Goal: Information Seeking & Learning: Learn about a topic

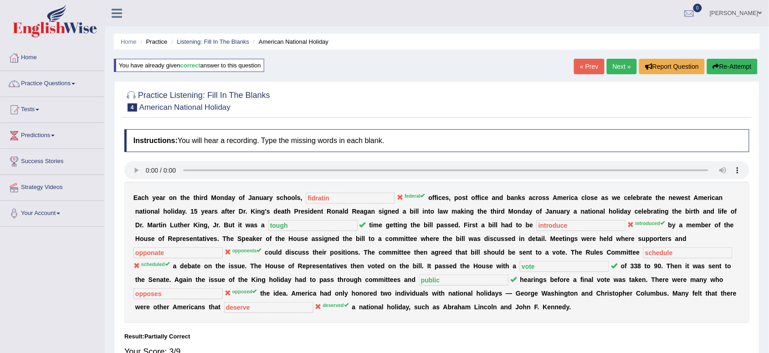
click at [726, 64] on button "Re-Attempt" at bounding box center [732, 66] width 51 height 15
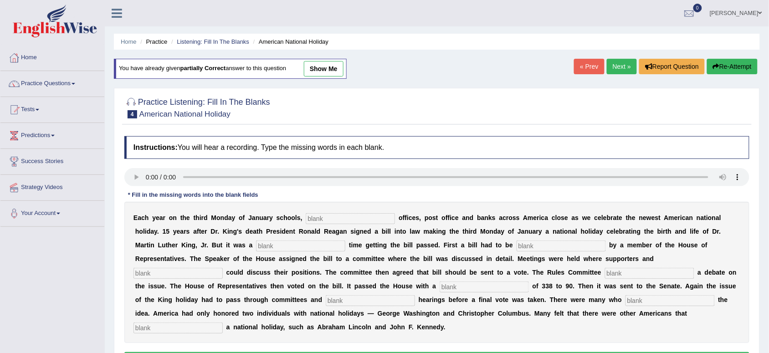
click at [315, 221] on input "text" at bounding box center [350, 218] width 89 height 11
type input "federal"
click at [280, 244] on input "text" at bounding box center [300, 245] width 89 height 11
type input "tough"
click at [531, 247] on input "text" at bounding box center [560, 245] width 89 height 11
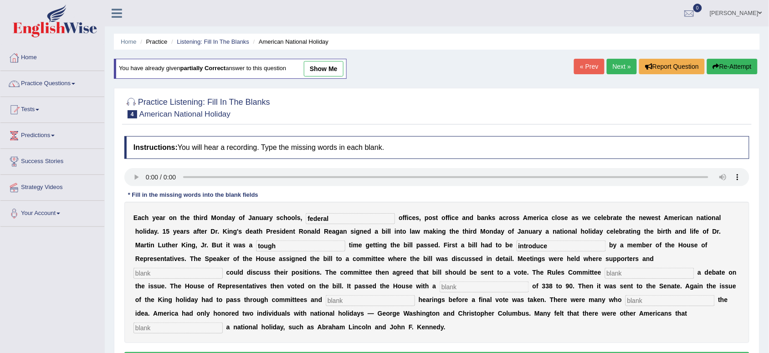
type input "introduce"
click at [179, 273] on input "text" at bounding box center [177, 273] width 89 height 11
type input "opponent"
click at [609, 275] on input "text" at bounding box center [649, 273] width 89 height 11
type input "scheduled"
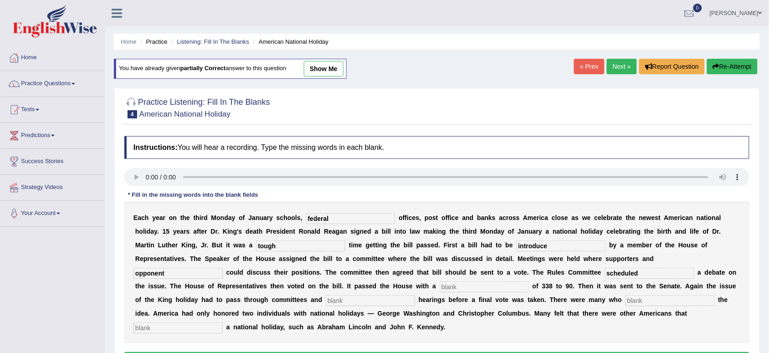
click at [633, 301] on input "text" at bounding box center [669, 300] width 89 height 11
type input "opposed"
click at [170, 326] on input "text" at bounding box center [177, 327] width 89 height 11
type input "s"
type input "deserved"
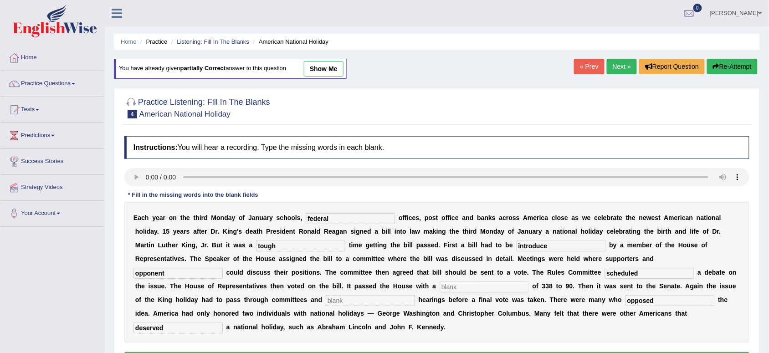
click at [450, 286] on input "text" at bounding box center [483, 286] width 89 height 11
type input "vote"
click at [468, 329] on div "E a c h y e a r o n t h e t h i r d M o n d a y o f J a n u a r y s c h o o l s…" at bounding box center [436, 272] width 625 height 141
click at [404, 310] on b "W" at bounding box center [407, 313] width 6 height 7
click at [344, 304] on input "text" at bounding box center [370, 300] width 89 height 11
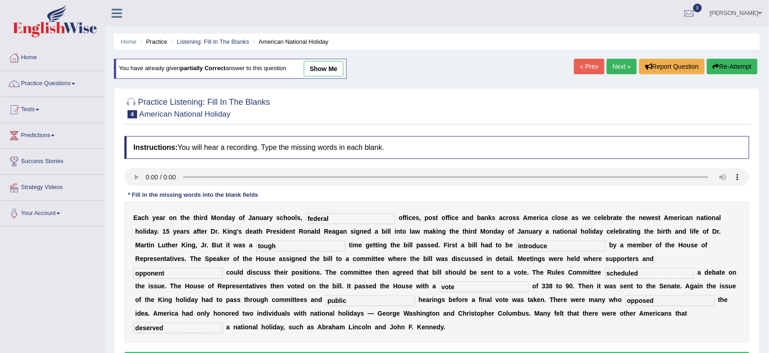
type input "public"
click at [547, 246] on input "introduce" at bounding box center [560, 245] width 89 height 11
type input "introduced"
click at [164, 275] on input "opponent" at bounding box center [177, 273] width 89 height 11
type input "opponents"
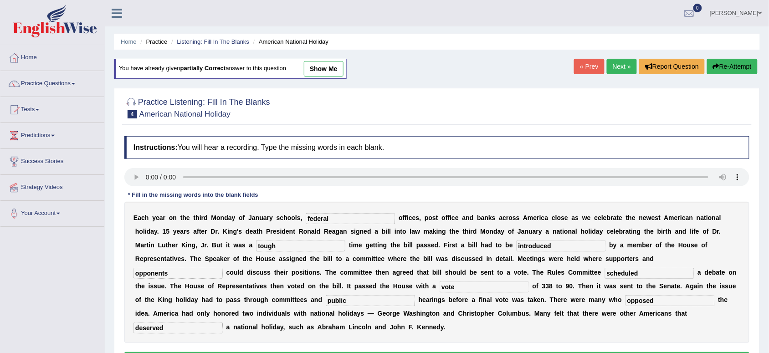
drag, startPoint x: 632, startPoint y: 322, endPoint x: 656, endPoint y: 317, distance: 24.7
click at [656, 317] on div "E a c h y e a r o n t h e t h i r d M o n d a y o f J a n u a r y s c h o o l s…" at bounding box center [436, 272] width 625 height 141
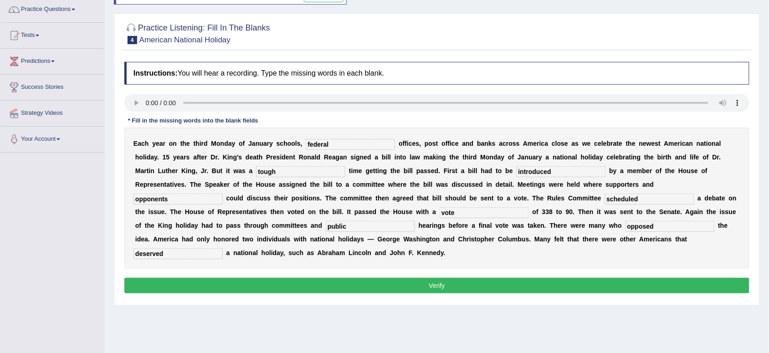
scroll to position [91, 0]
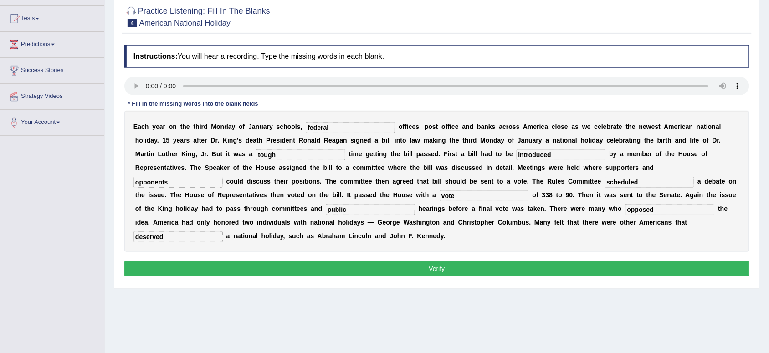
click at [454, 265] on button "Verify" at bounding box center [436, 268] width 625 height 15
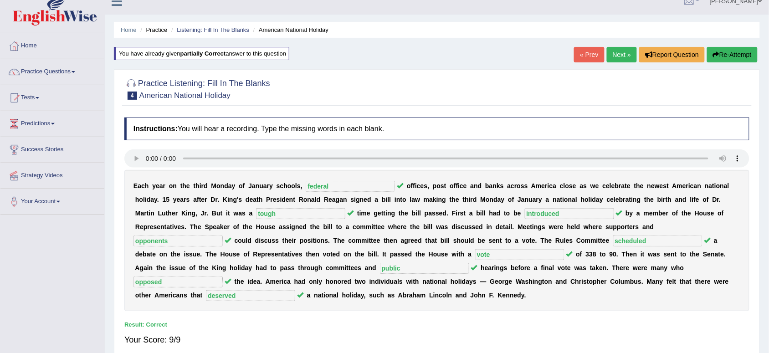
scroll to position [0, 0]
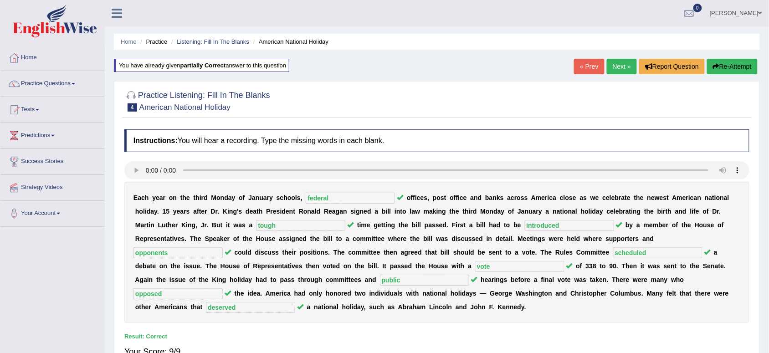
click at [618, 69] on link "Next »" at bounding box center [622, 66] width 30 height 15
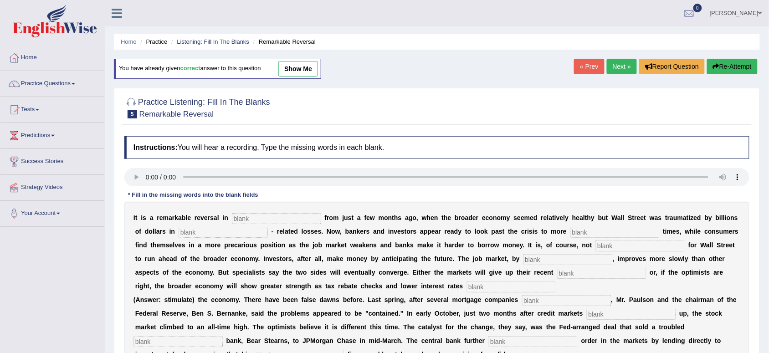
click at [529, 299] on input "text" at bounding box center [566, 300] width 89 height 11
type input "colased"
click at [149, 340] on input "text" at bounding box center [177, 341] width 89 height 11
type input "invertment"
click at [248, 223] on input "text" at bounding box center [276, 218] width 89 height 11
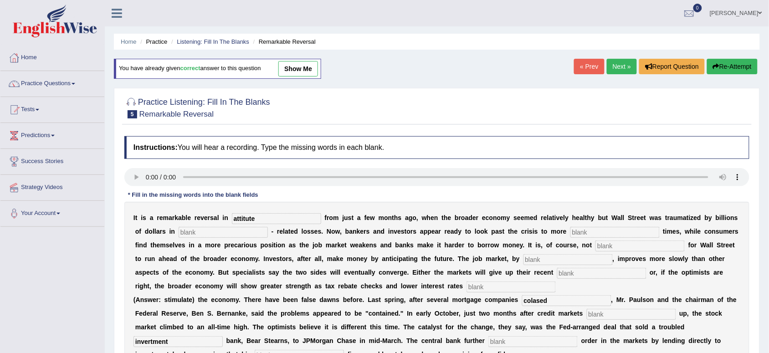
type input "attitute"
click at [192, 234] on input "text" at bounding box center [223, 232] width 89 height 11
type input "morgate"
click at [478, 288] on input "text" at bounding box center [510, 286] width 89 height 11
type input "stimulate"
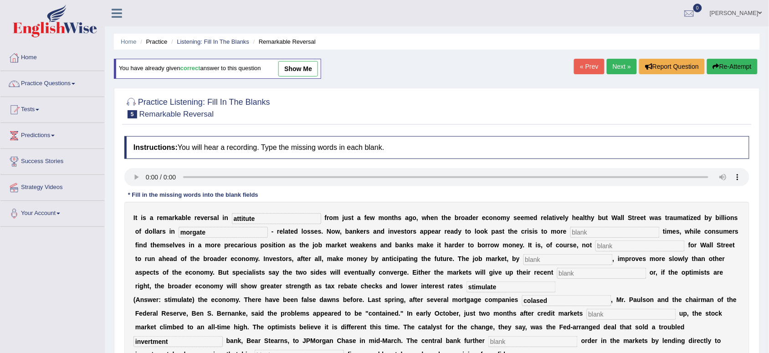
click at [191, 232] on input "morgate" at bounding box center [223, 232] width 89 height 11
click at [193, 231] on input "morgate" at bounding box center [223, 232] width 89 height 11
type input "mortgate"
click at [206, 233] on input "mortgate" at bounding box center [223, 232] width 89 height 11
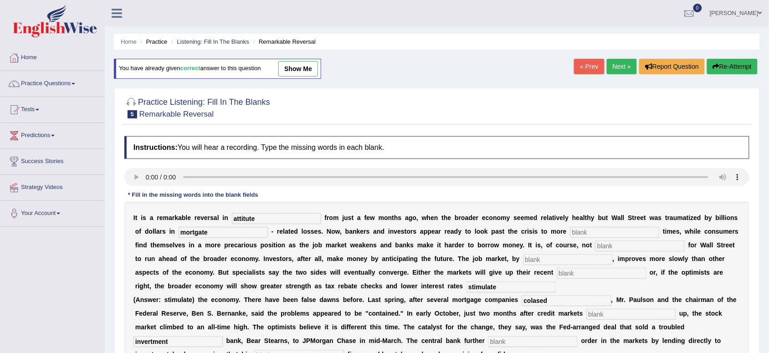
click at [206, 233] on input "mortgate" at bounding box center [223, 232] width 89 height 11
type input "g"
click at [218, 240] on div "I t i s a r e m a r k a b l e r e v e r s a l i n attitute f r o m j u s t a f …" at bounding box center [436, 286] width 625 height 169
click at [199, 233] on input "g" at bounding box center [223, 232] width 89 height 11
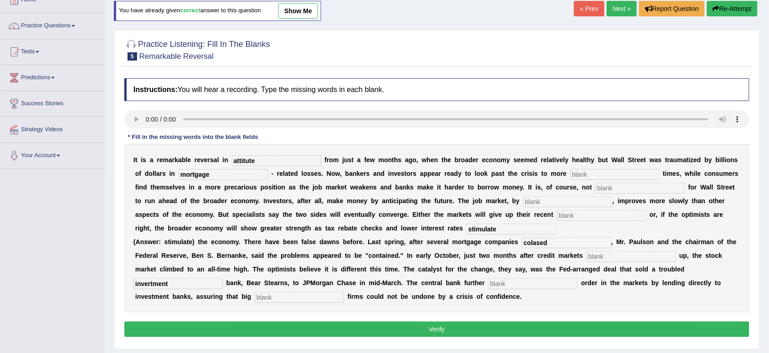
scroll to position [68, 0]
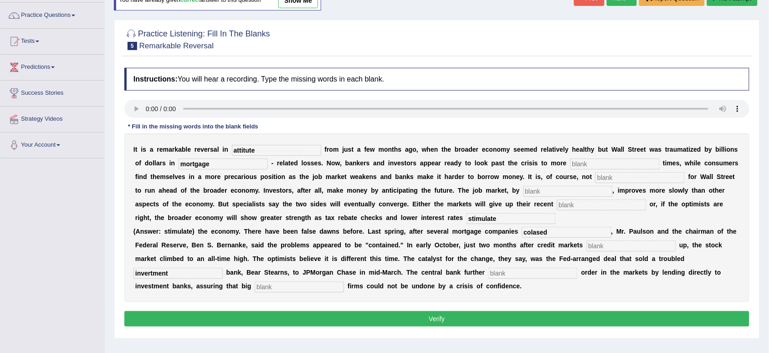
type input "mortgage"
click at [520, 78] on h4 "Instructions: You will hear a recording. Type the missing words in each blank." at bounding box center [436, 79] width 625 height 23
click at [581, 164] on input "text" at bounding box center [614, 163] width 89 height 11
type input "profitable"
click at [549, 195] on input "text" at bounding box center [567, 191] width 89 height 11
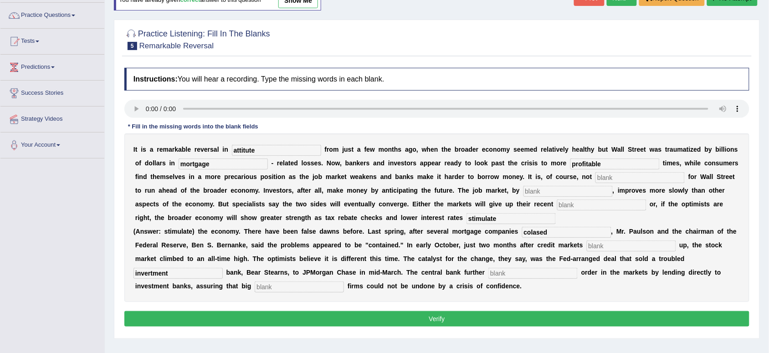
click at [549, 195] on input "text" at bounding box center [567, 191] width 89 height 11
type input "contract"
click at [581, 209] on input "text" at bounding box center [601, 204] width 89 height 11
type input "gains"
drag, startPoint x: 581, startPoint y: 212, endPoint x: 593, endPoint y: 241, distance: 32.2
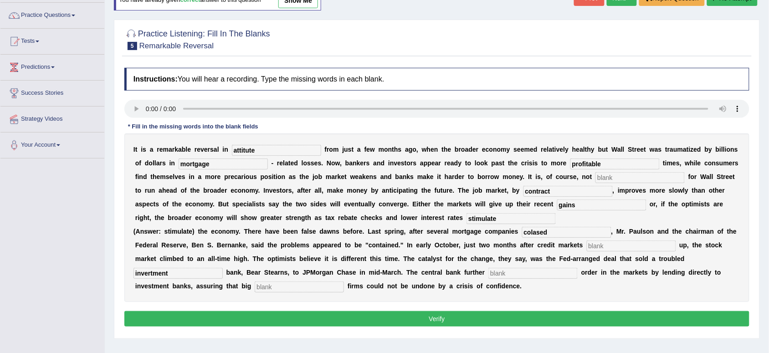
click at [593, 241] on div "I t i s a r e m a r k a b l e r e v e r s a l i n attitute f r o m j u s t a f …" at bounding box center [436, 217] width 625 height 169
click at [598, 246] on input "text" at bounding box center [631, 245] width 89 height 11
type input "fold"
click at [507, 266] on div "I t i s a r e m a r k a b l e r e v e r s a l i n attitute f r o m j u s t a f …" at bounding box center [436, 217] width 625 height 169
click at [506, 273] on input "text" at bounding box center [532, 273] width 89 height 11
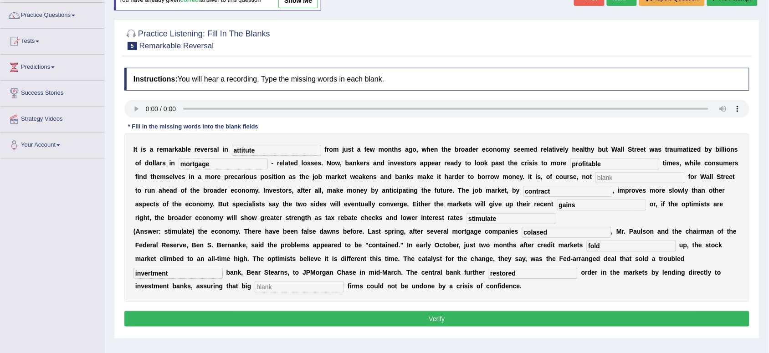
type input "restored"
click at [527, 337] on div "Practice Listening: Fill In The Blanks 5 Remarkable Reversal Instructions: You …" at bounding box center [437, 179] width 646 height 319
click at [286, 288] on input "text" at bounding box center [299, 286] width 89 height 11
type input "securities"
click at [559, 274] on input "restored" at bounding box center [532, 273] width 89 height 11
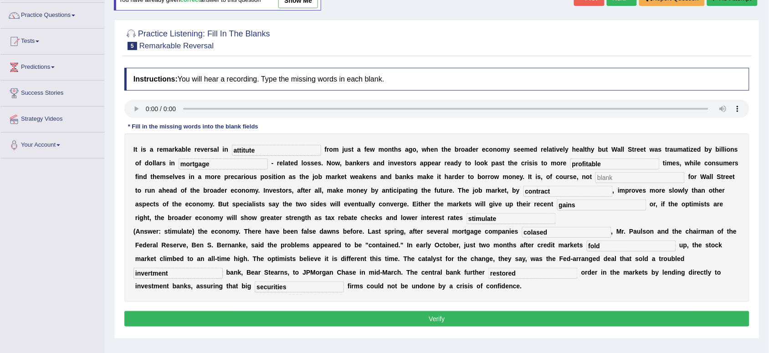
click at [251, 151] on input "attitute" at bounding box center [276, 150] width 89 height 11
type input "attitude"
click at [610, 180] on input "text" at bounding box center [639, 177] width 89 height 11
type input "uncommon"
